Goal: Task Accomplishment & Management: Manage account settings

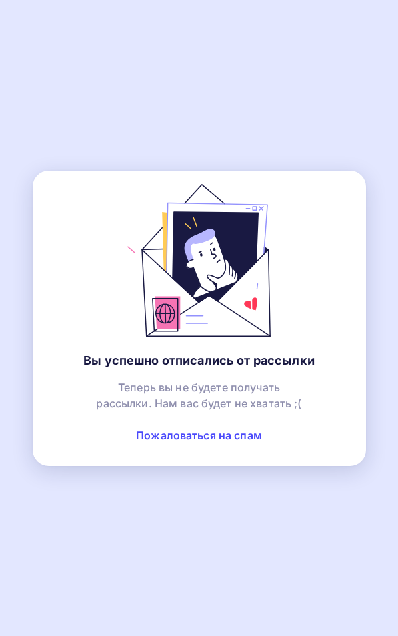
click at [149, 121] on div "Вы успешно отписались от рассылки Теперь вы не будете получать рассылки. Нам ва…" at bounding box center [199, 318] width 398 height 636
